Goal: Feedback & Contribution: Contribute content

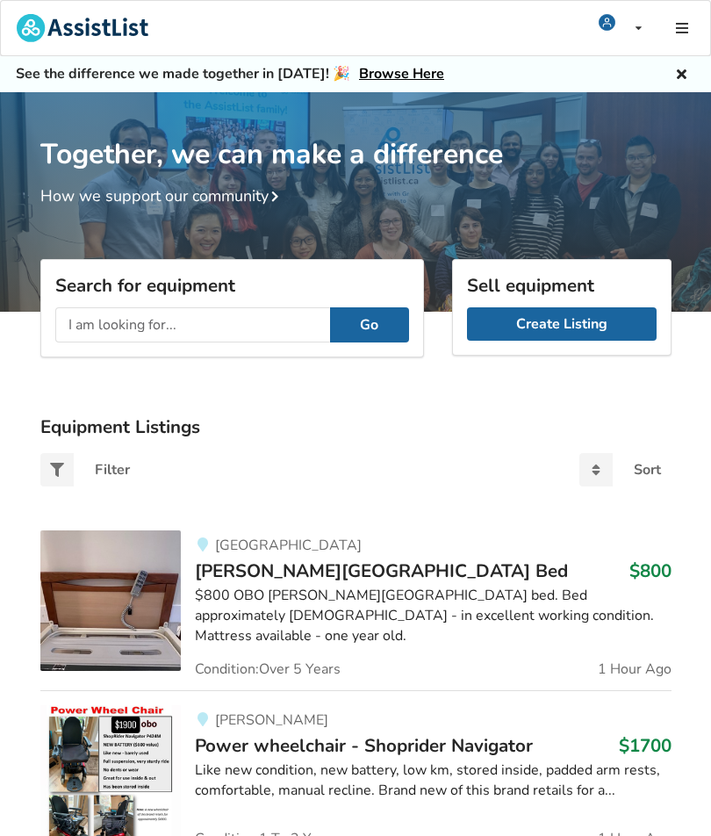
click at [544, 321] on link "Create Listing" at bounding box center [562, 323] width 190 height 33
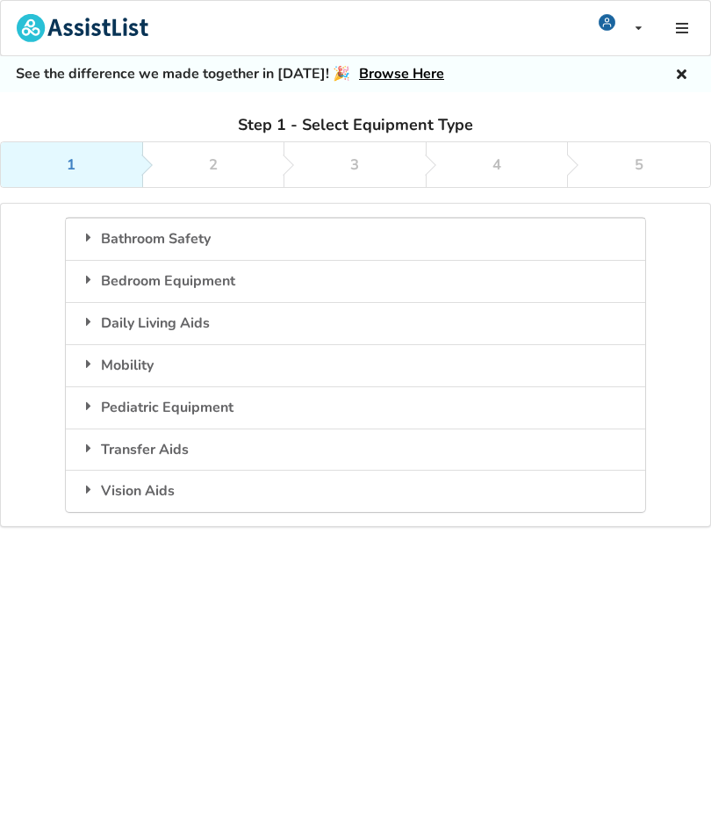
click at [97, 243] on icon at bounding box center [89, 237] width 18 height 14
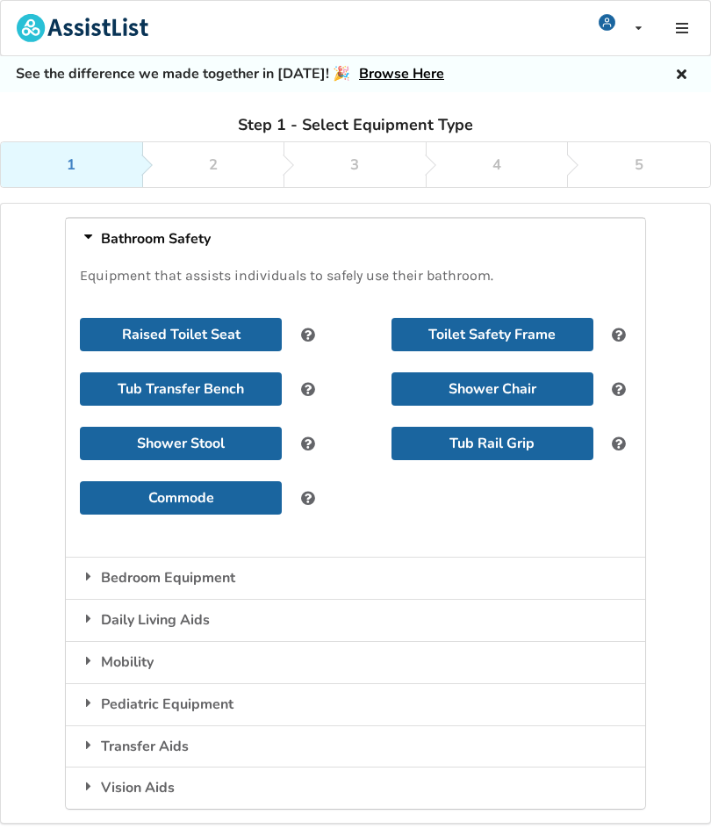
click at [421, 377] on button "Shower Chair" at bounding box center [493, 388] width 202 height 33
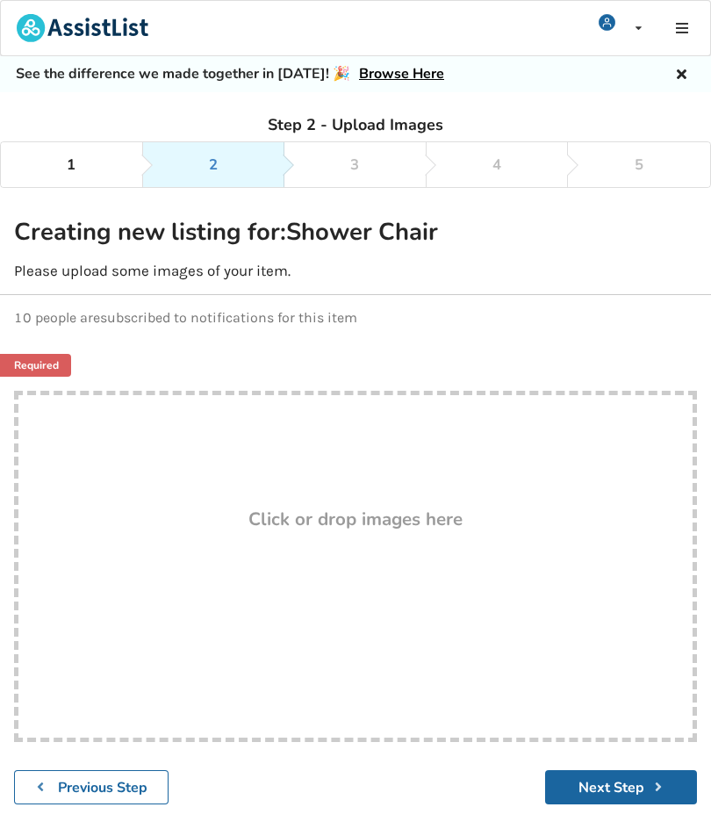
click at [40, 372] on link "Required" at bounding box center [30, 365] width 84 height 23
click at [64, 416] on div "Drop here! Click or drop images here" at bounding box center [355, 566] width 683 height 351
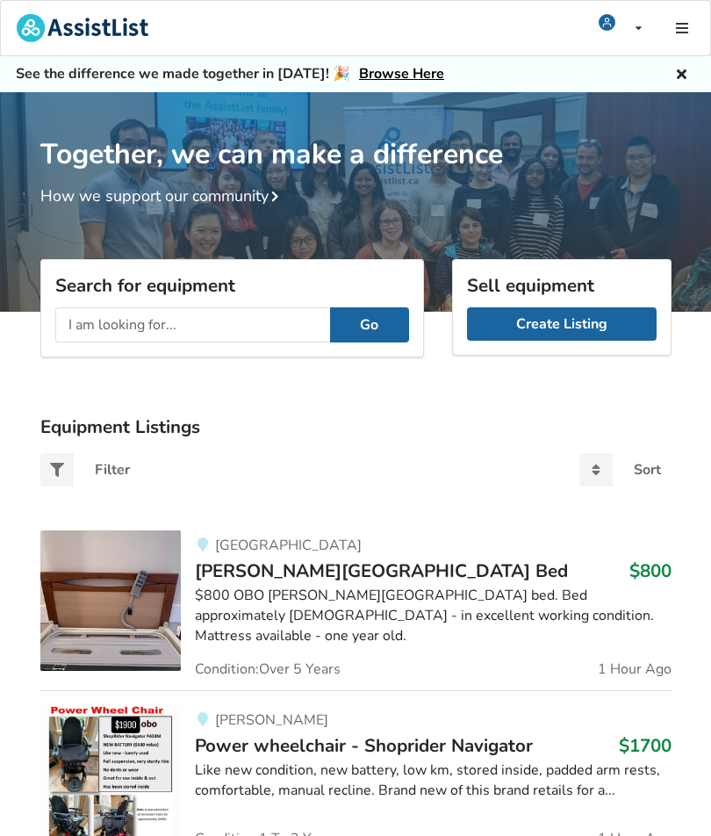
click at [525, 330] on link "Create Listing" at bounding box center [562, 323] width 190 height 33
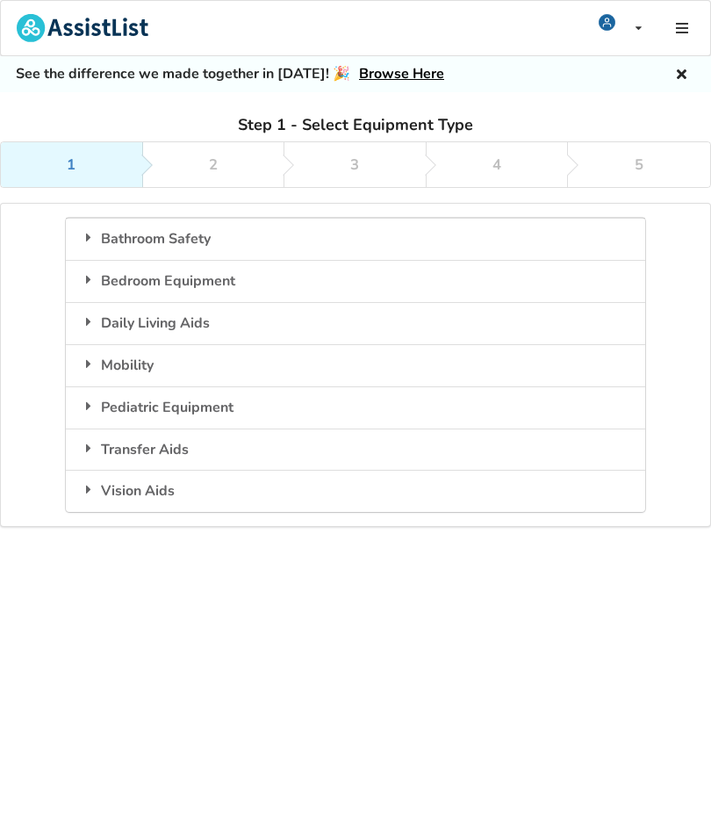
click at [93, 232] on icon at bounding box center [89, 237] width 18 height 14
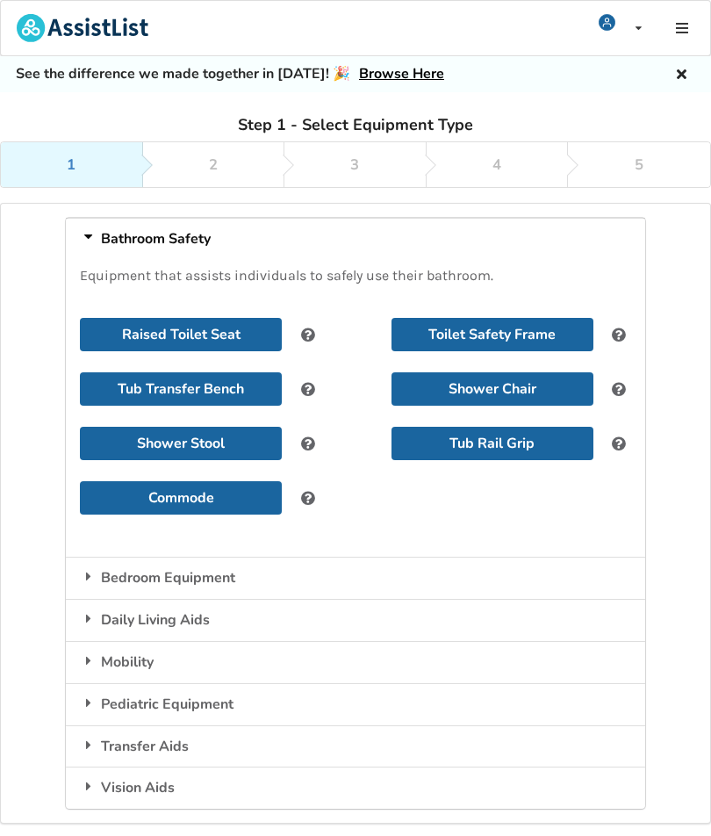
click at [427, 388] on button "Shower Chair" at bounding box center [493, 388] width 202 height 33
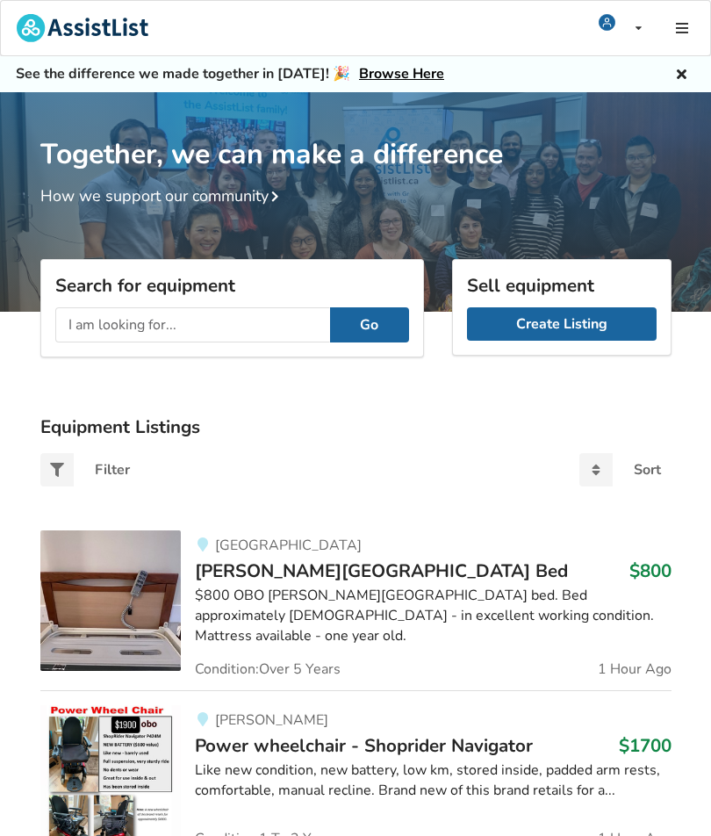
click at [532, 313] on link "Create Listing" at bounding box center [562, 323] width 190 height 33
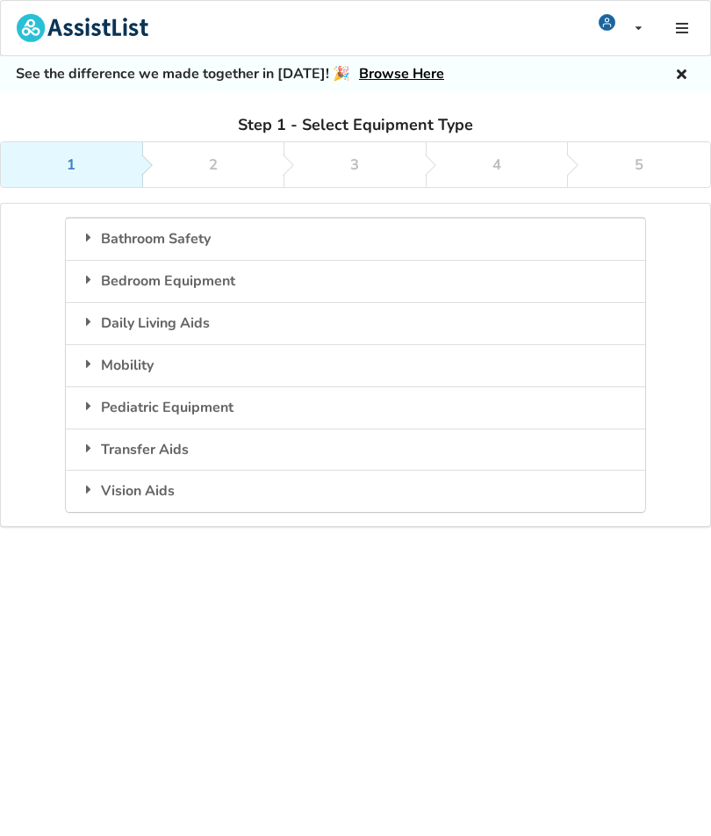
click at [118, 247] on div "Bathroom Safety" at bounding box center [356, 239] width 580 height 42
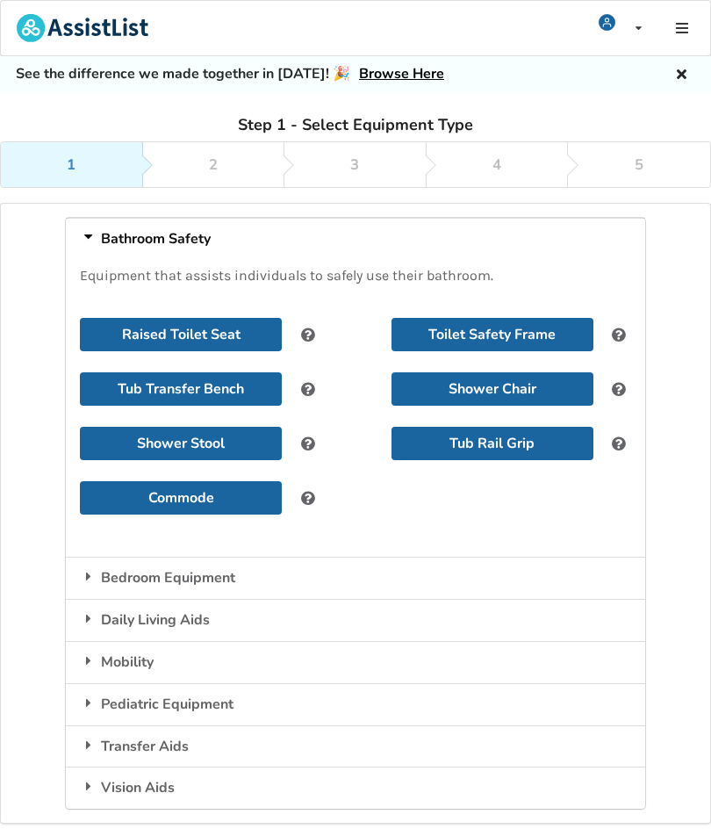
click at [446, 380] on button "Shower Chair" at bounding box center [493, 388] width 202 height 33
